Goal: Task Accomplishment & Management: Manage account settings

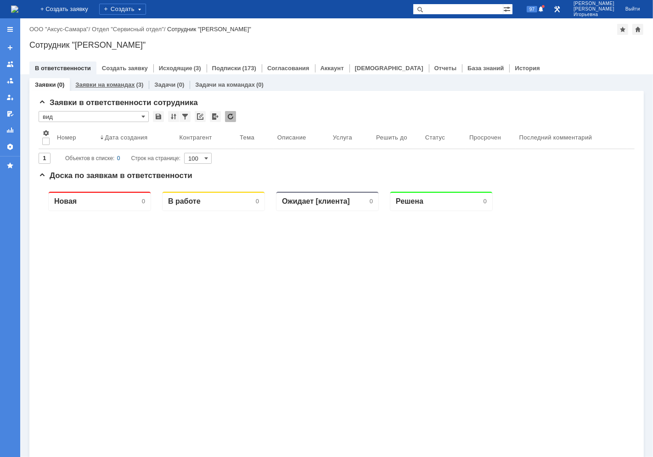
click at [109, 83] on link "Заявки на командах" at bounding box center [104, 84] width 59 height 7
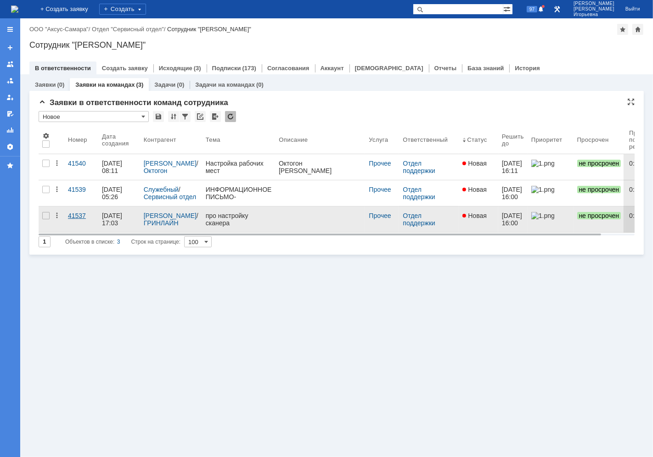
click at [74, 214] on div "41537" at bounding box center [81, 215] width 27 height 7
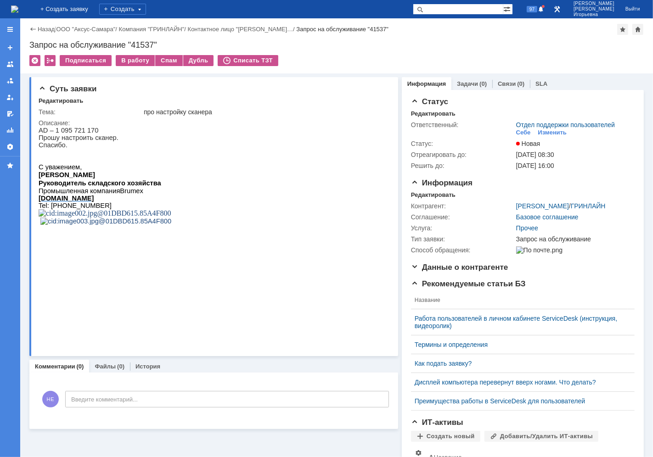
click at [18, 10] on img at bounding box center [14, 9] width 7 height 7
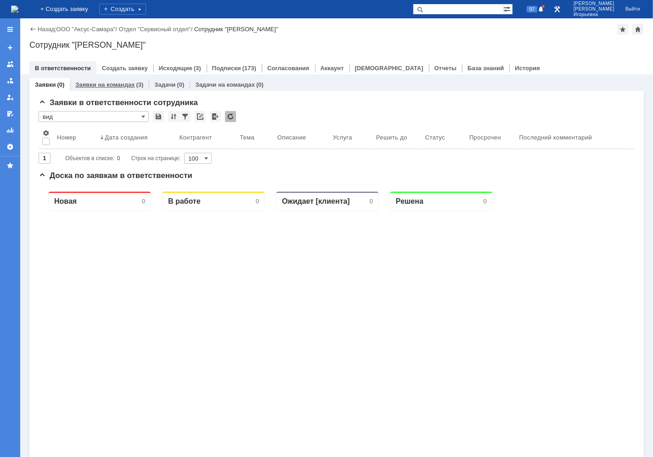
click at [108, 81] on link "Заявки на командах" at bounding box center [104, 84] width 59 height 7
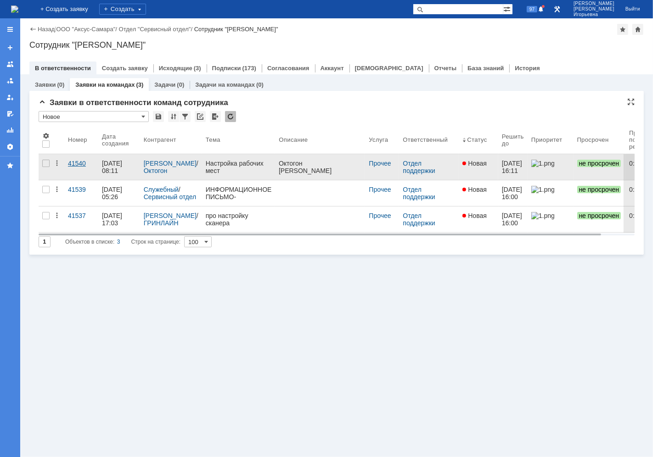
click at [77, 163] on div "41540" at bounding box center [81, 163] width 27 height 7
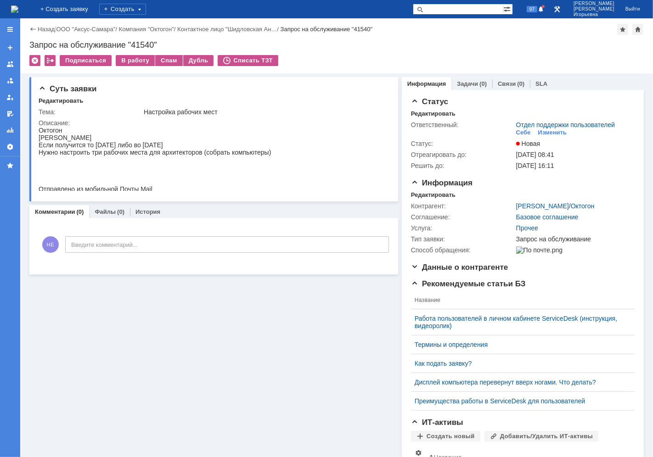
click at [18, 8] on img at bounding box center [14, 9] width 7 height 7
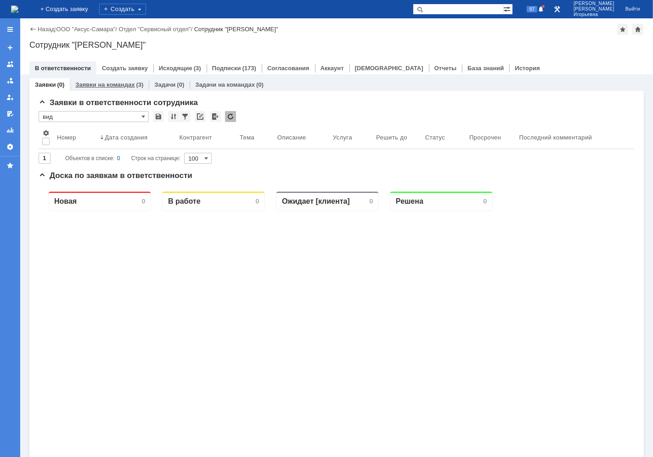
click at [114, 81] on link "Заявки на командах" at bounding box center [104, 84] width 59 height 7
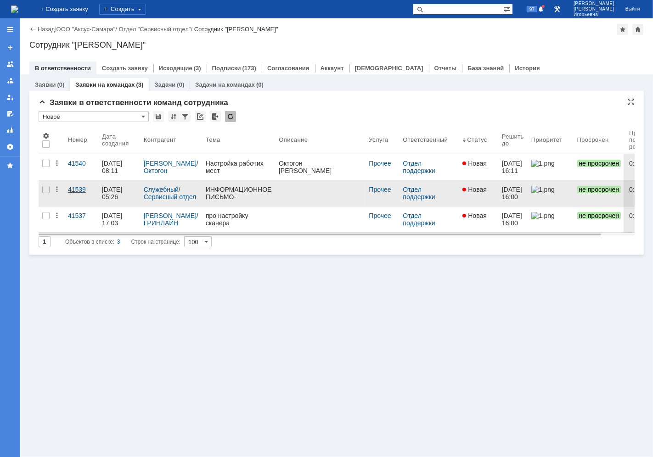
click at [80, 190] on div "41539" at bounding box center [81, 189] width 27 height 7
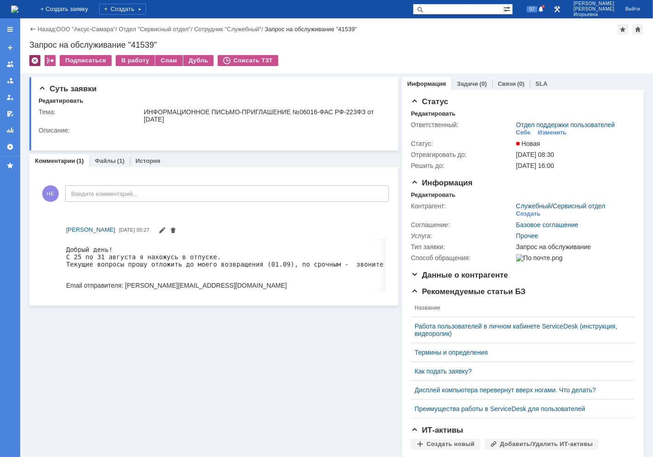
click at [37, 59] on div at bounding box center [34, 60] width 11 height 11
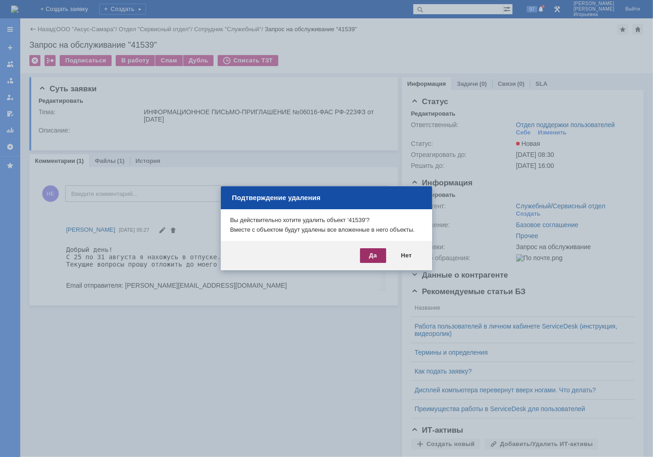
click at [368, 256] on div "Да" at bounding box center [373, 255] width 26 height 15
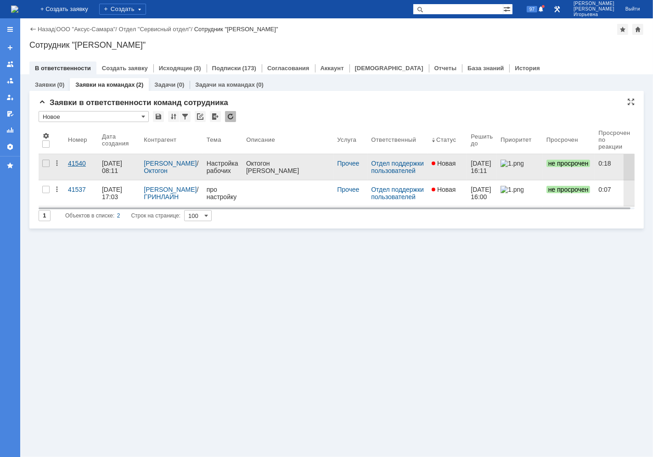
click at [80, 161] on div "41540" at bounding box center [81, 163] width 27 height 7
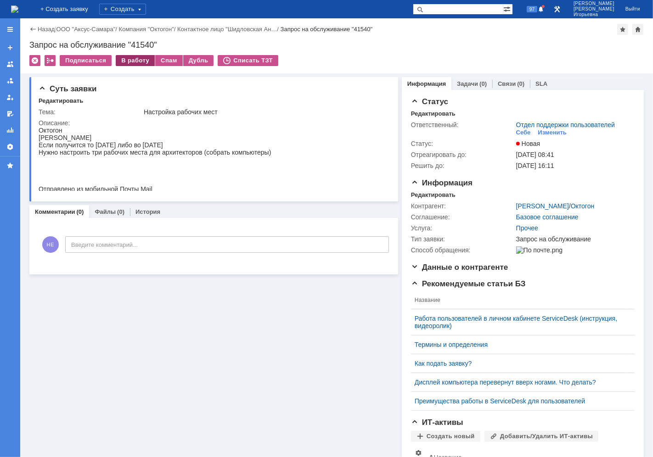
click at [127, 60] on div "В работу" at bounding box center [135, 60] width 39 height 11
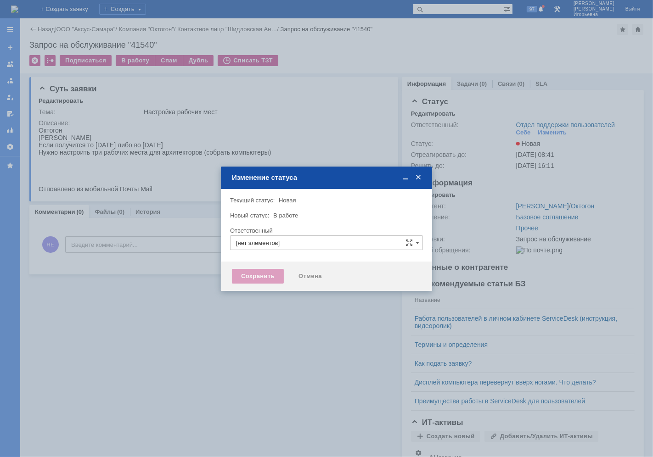
type input "Отдел поддержки пользователей"
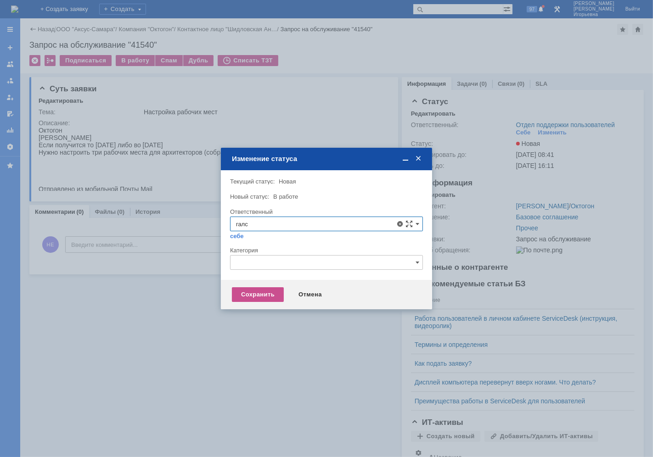
click at [278, 290] on span "Галстьян Степан Александрович" at bounding box center [326, 290] width 181 height 7
click at [258, 296] on div "Сохранить" at bounding box center [258, 294] width 52 height 15
type input "Галстьян Степан Александрович"
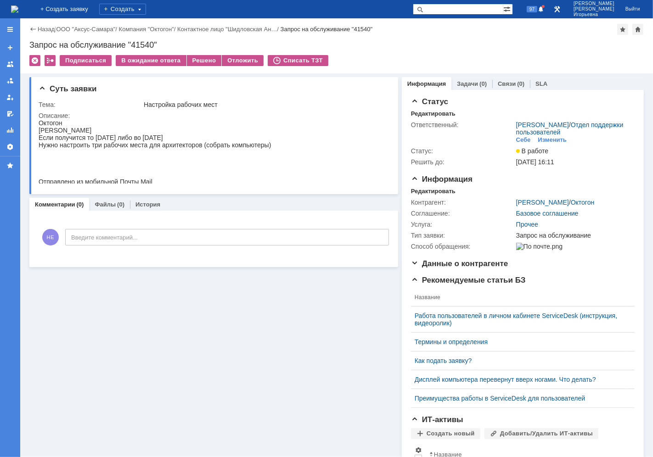
click at [143, 43] on div "Запрос на обслуживание "41540"" at bounding box center [336, 44] width 614 height 9
click at [141, 43] on div "Запрос на обслуживание "41540"" at bounding box center [336, 44] width 614 height 9
drag, startPoint x: 154, startPoint y: 43, endPoint x: 128, endPoint y: 43, distance: 26.6
click at [128, 43] on div "Запрос на обслуживание "41540"" at bounding box center [336, 44] width 614 height 9
copy div ""41540"
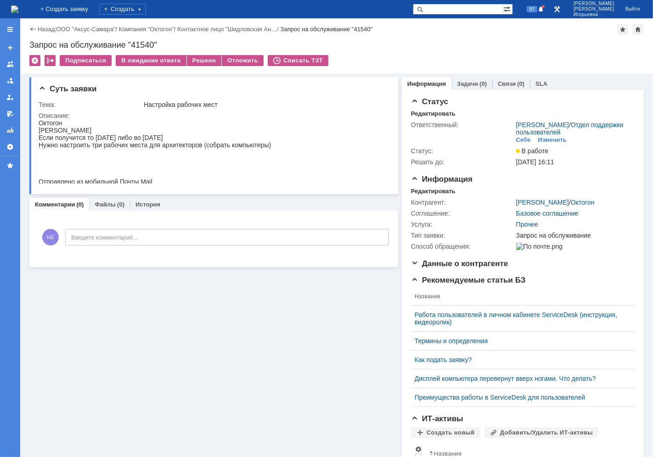
click at [143, 44] on div "Запрос на обслуживание "41540"" at bounding box center [336, 44] width 614 height 9
copy div "41540"
click at [17, 11] on img at bounding box center [14, 9] width 7 height 7
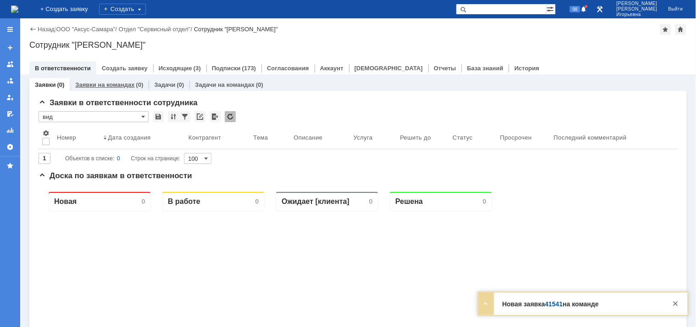
click at [97, 84] on link "Заявки на командах" at bounding box center [104, 84] width 59 height 7
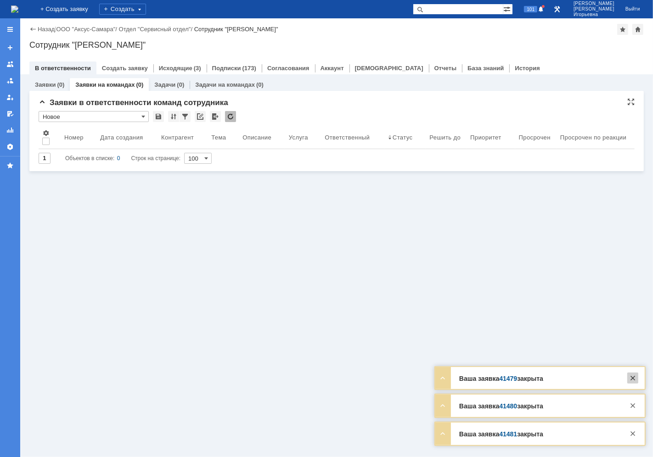
click at [634, 326] on div at bounding box center [632, 378] width 11 height 11
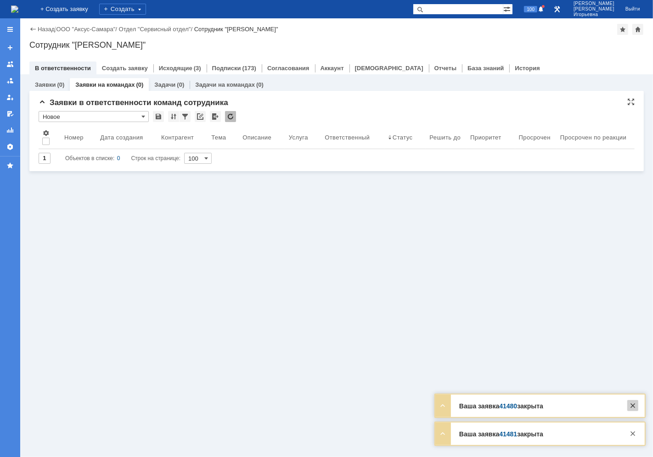
click at [634, 326] on div at bounding box center [632, 405] width 11 height 11
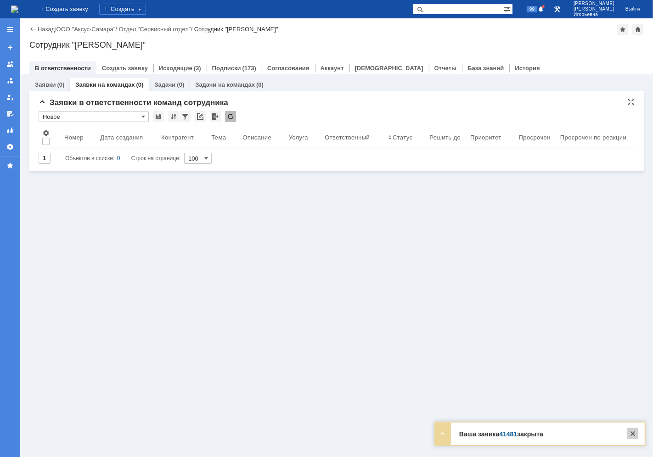
click at [631, 326] on div at bounding box center [632, 433] width 11 height 11
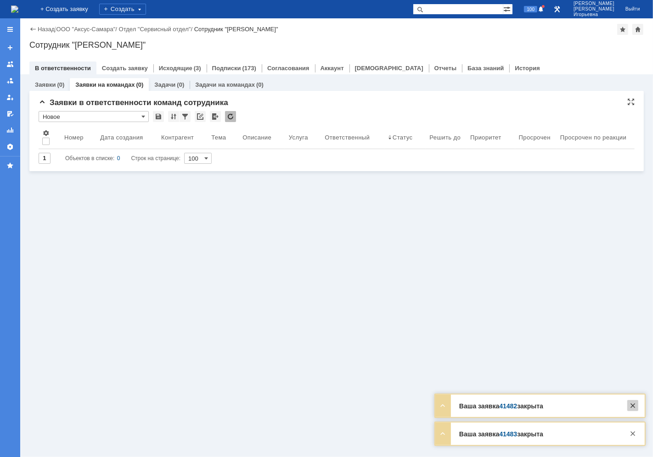
click at [635, 326] on div at bounding box center [632, 405] width 11 height 11
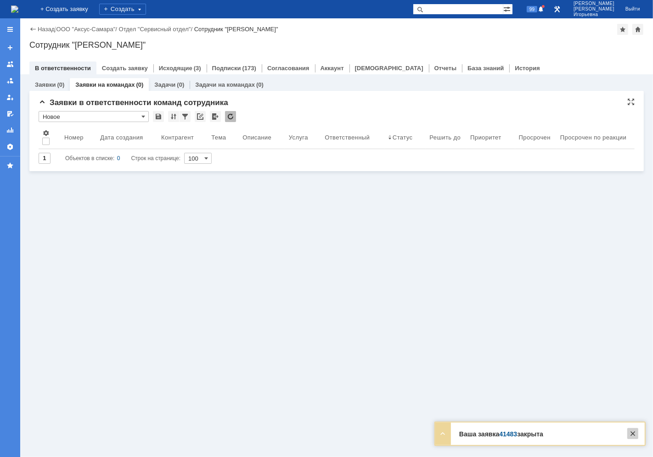
click at [635, 326] on div at bounding box center [632, 433] width 11 height 11
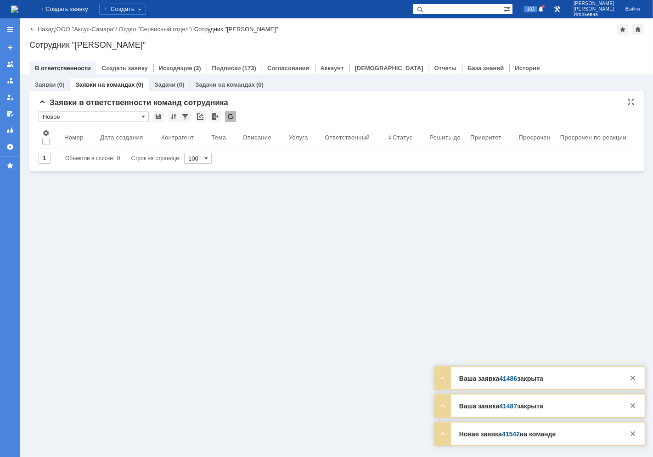
click at [96, 81] on link "Заявки на командах" at bounding box center [104, 84] width 59 height 7
click at [101, 84] on link "Заявки на командах" at bounding box center [104, 84] width 59 height 7
click at [472, 9] on input "text" at bounding box center [458, 9] width 90 height 11
type input "41542"
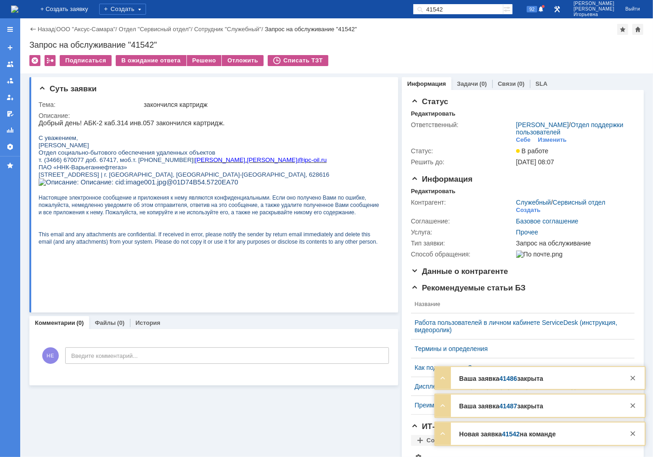
click at [18, 12] on img at bounding box center [14, 9] width 7 height 7
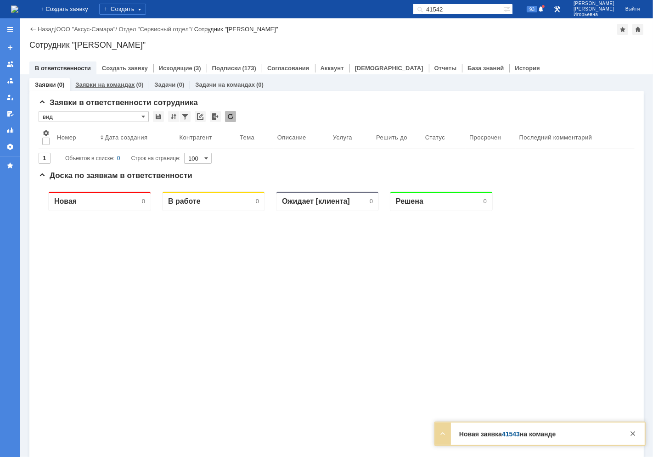
click at [99, 86] on link "Заявки на командах" at bounding box center [104, 84] width 59 height 7
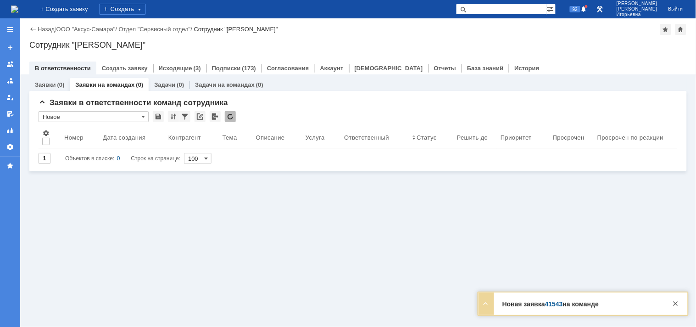
click at [516, 7] on input "text" at bounding box center [501, 9] width 90 height 11
type input "41543"
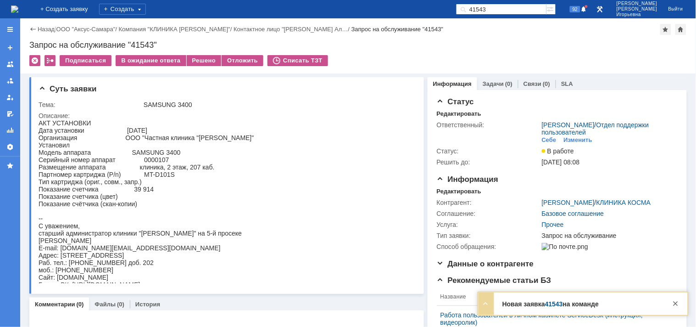
click at [18, 6] on img at bounding box center [14, 9] width 7 height 7
